Goal: Find specific page/section: Find specific page/section

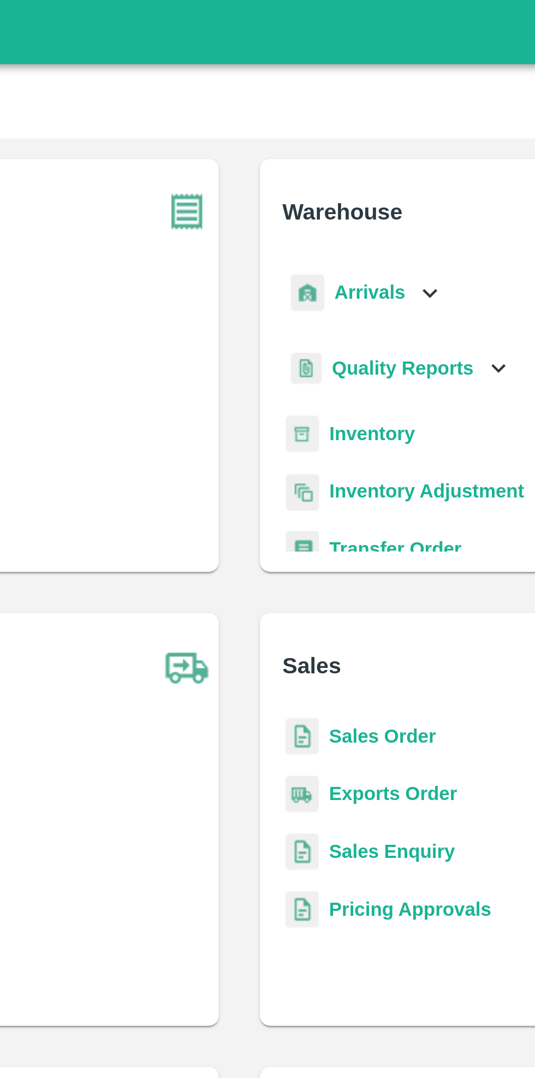
click at [342, 126] on icon at bounding box center [348, 125] width 12 height 12
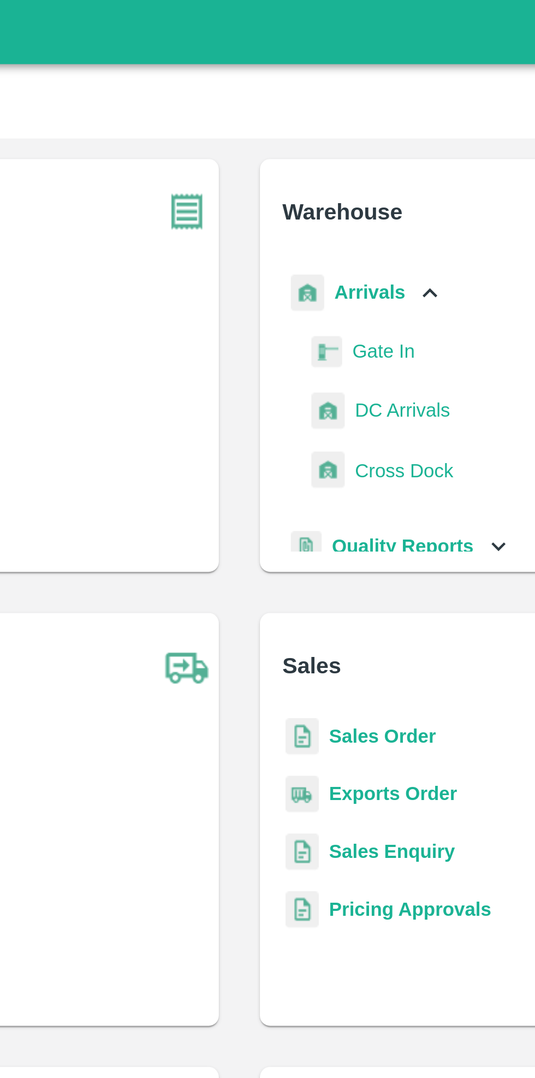
click at [340, 174] on span "DC Arrivals" at bounding box center [337, 175] width 40 height 12
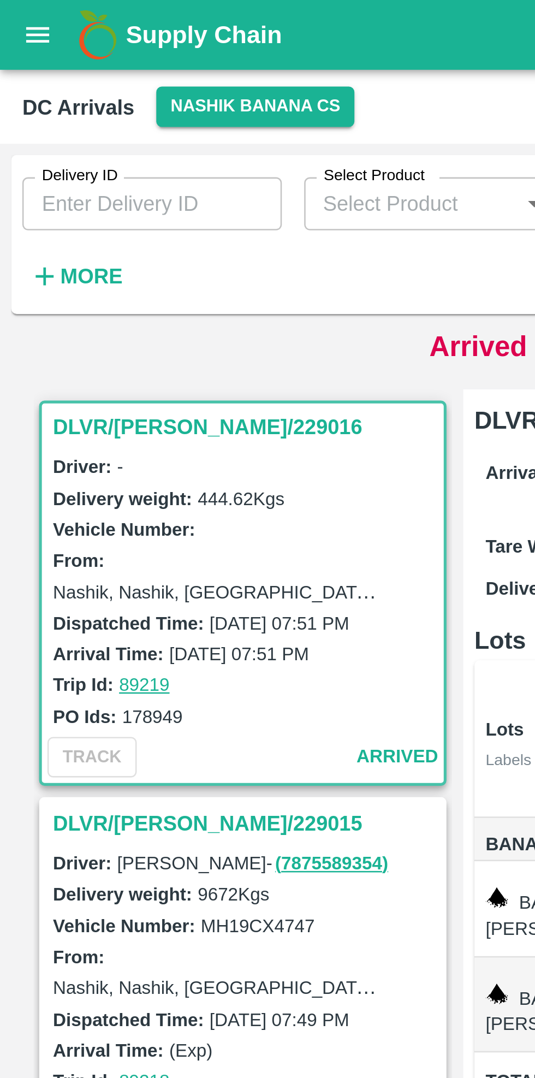
click at [11, 17] on icon "open drawer" at bounding box center [15, 14] width 12 height 12
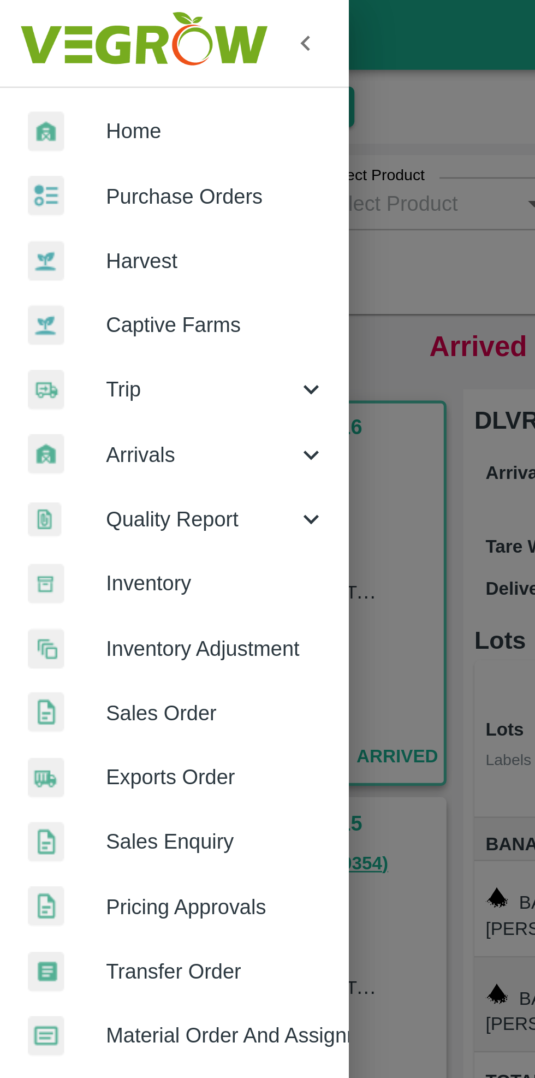
click at [95, 227] on span "Inventory" at bounding box center [85, 228] width 86 height 12
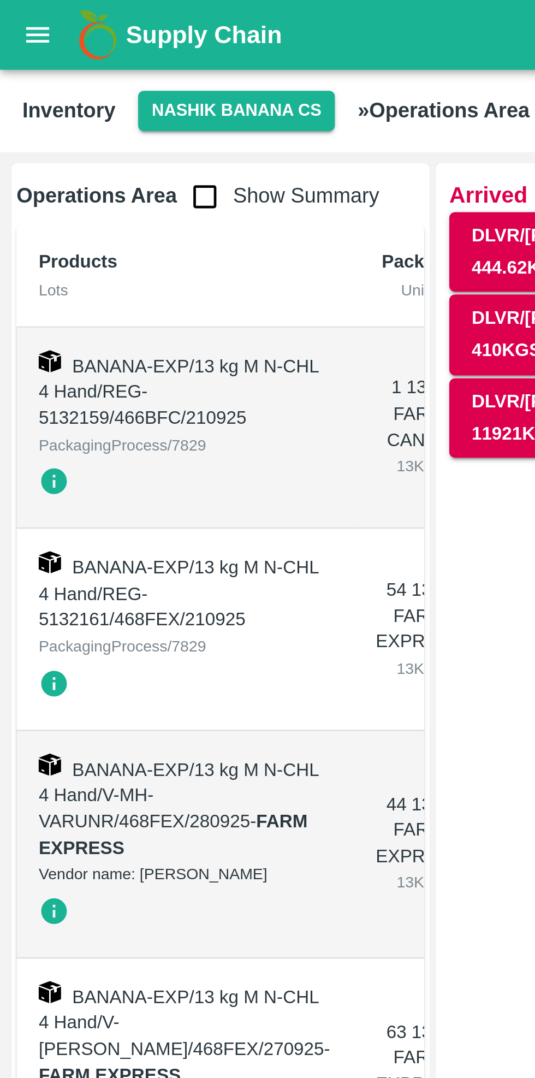
click at [80, 72] on input "checkbox" at bounding box center [80, 77] width 22 height 22
checkbox input "true"
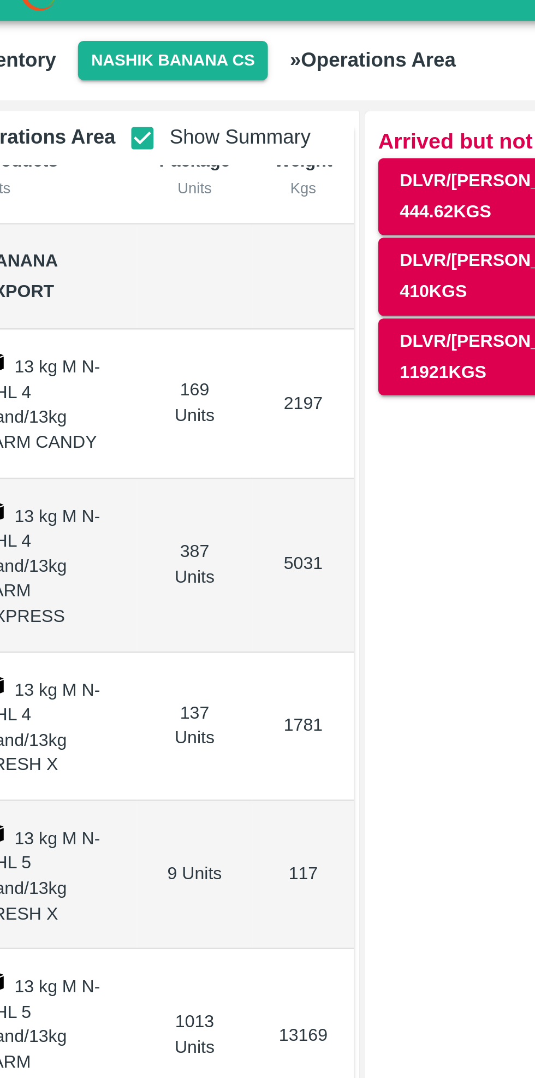
scroll to position [20, 0]
